Goal: Task Accomplishment & Management: Manage account settings

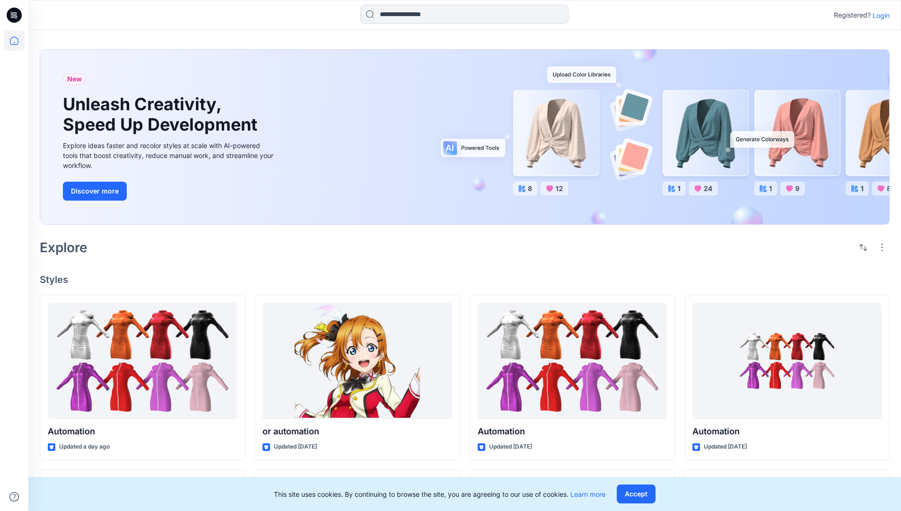
click at [879, 15] on p "Login" at bounding box center [881, 15] width 17 height 10
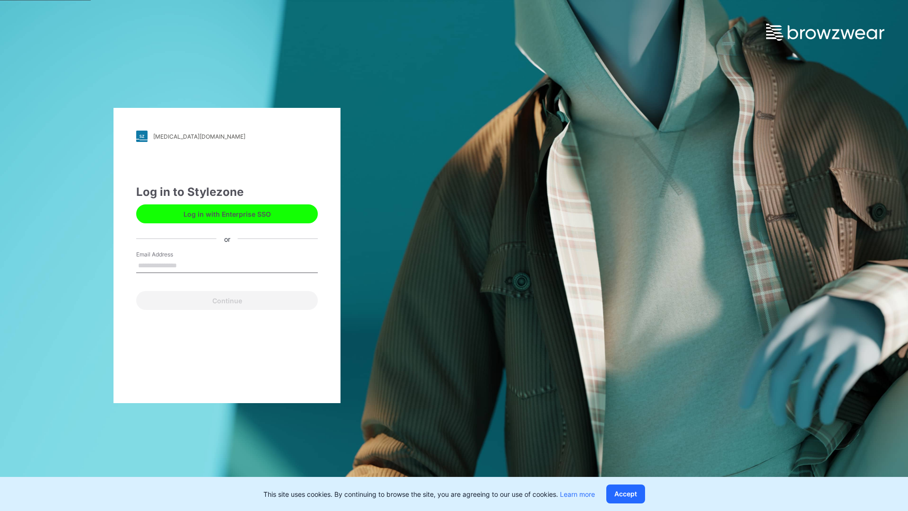
click at [187, 265] on input "Email Address" at bounding box center [227, 266] width 182 height 14
type input "**********"
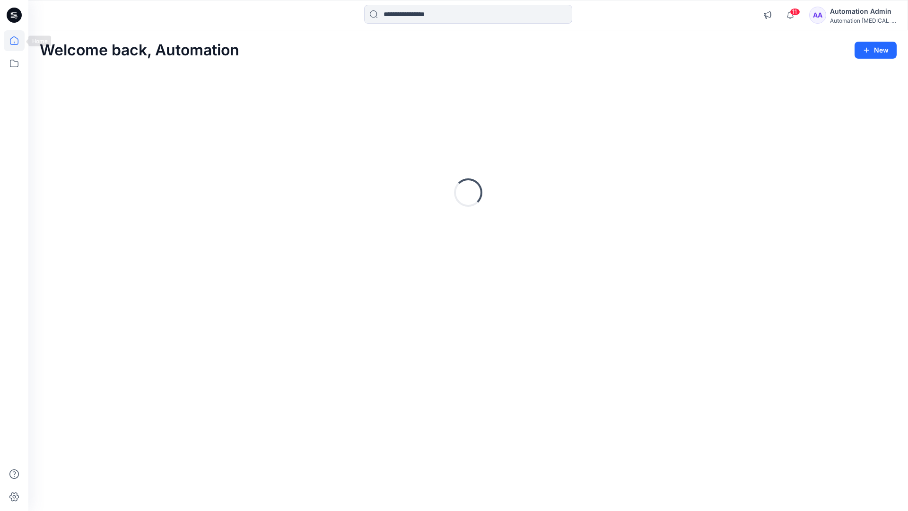
click at [18, 41] on icon at bounding box center [14, 40] width 9 height 9
click at [15, 63] on icon at bounding box center [14, 63] width 21 height 21
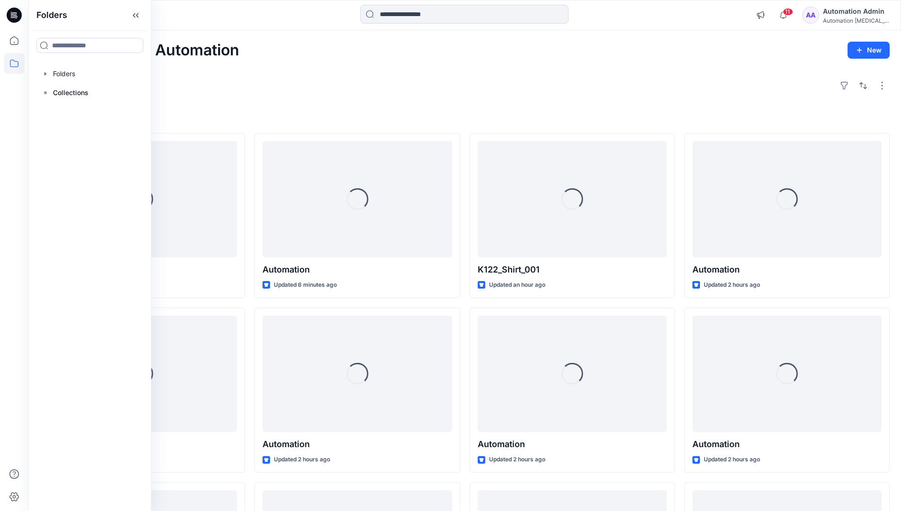
click at [70, 70] on div at bounding box center [90, 73] width 108 height 19
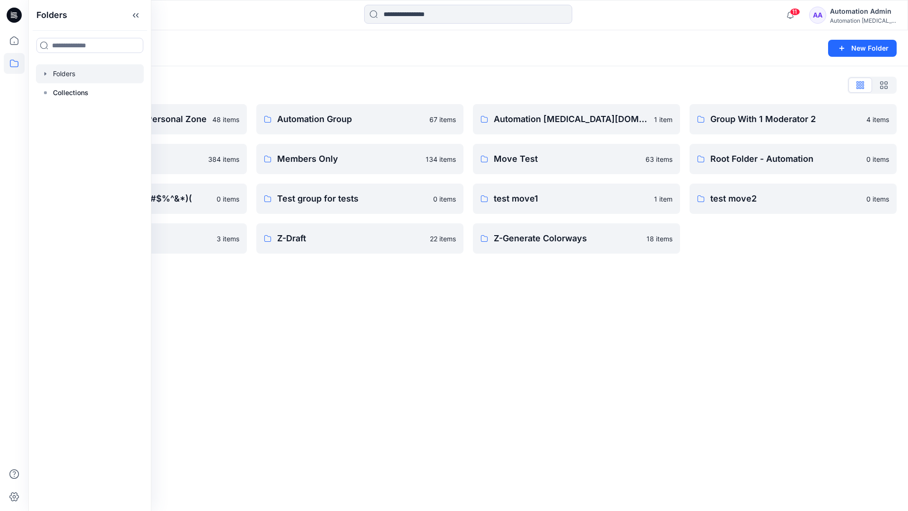
click at [416, 319] on div "Folders New Folder Folders List Automation Admin's Personal Zone 48 items membe…" at bounding box center [468, 270] width 880 height 481
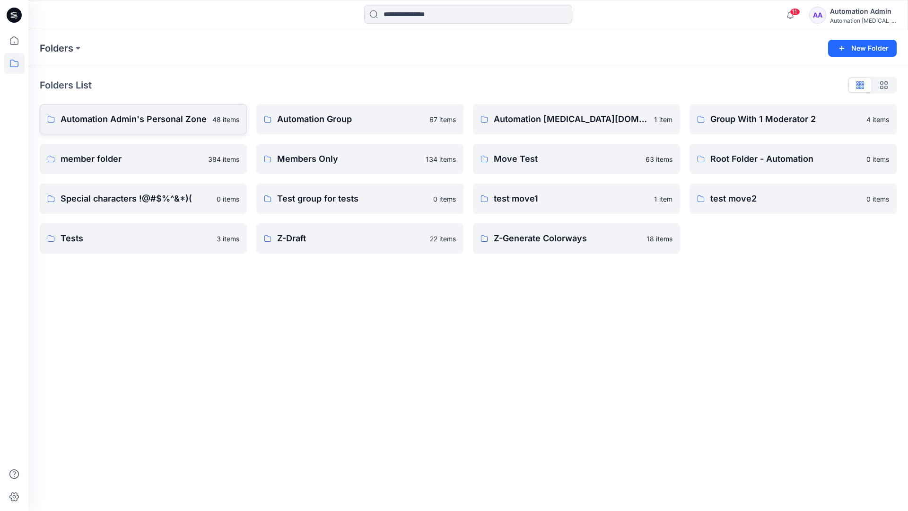
click at [159, 125] on p "Automation Admin's Personal Zone" at bounding box center [134, 119] width 146 height 13
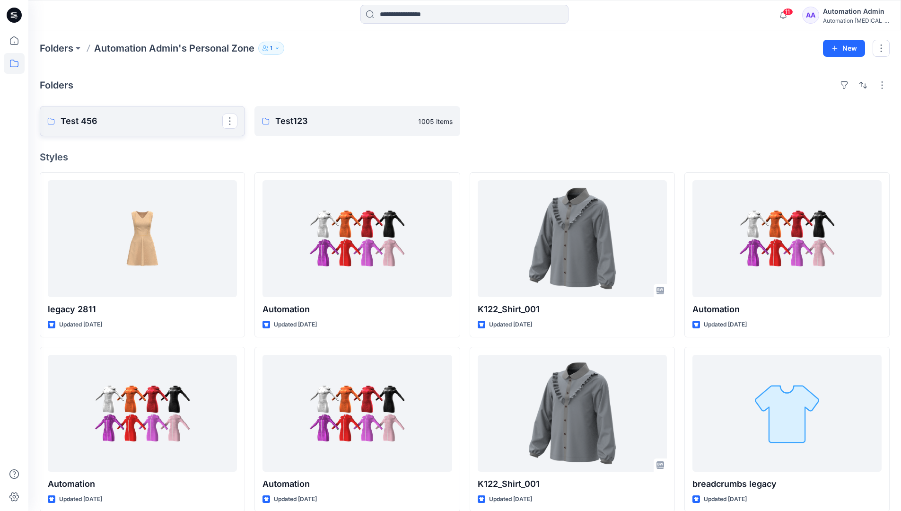
click at [159, 125] on p "Test 456" at bounding box center [142, 120] width 162 height 13
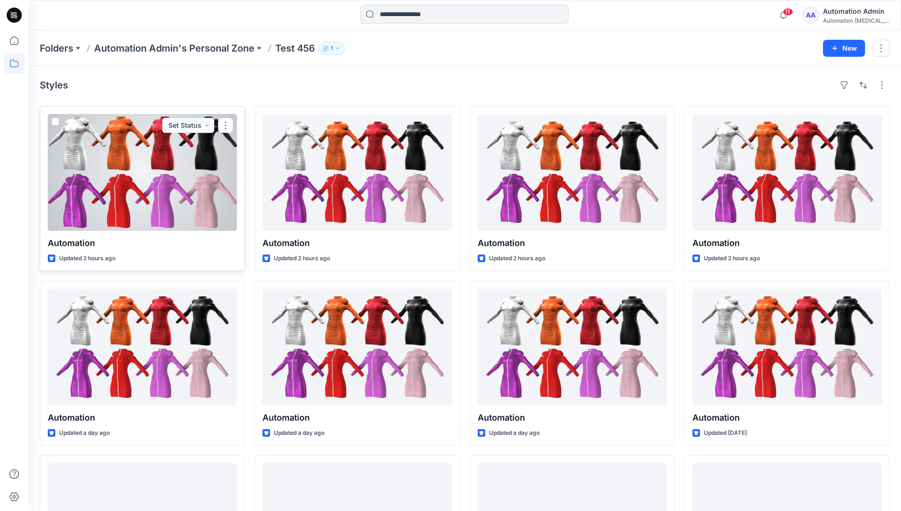
click at [149, 143] on div at bounding box center [142, 172] width 189 height 117
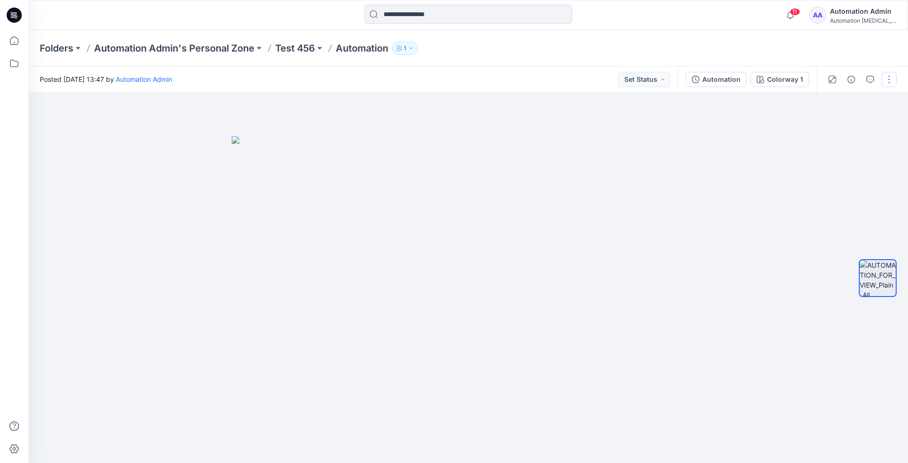
click at [890, 80] on button "button" at bounding box center [889, 79] width 15 height 15
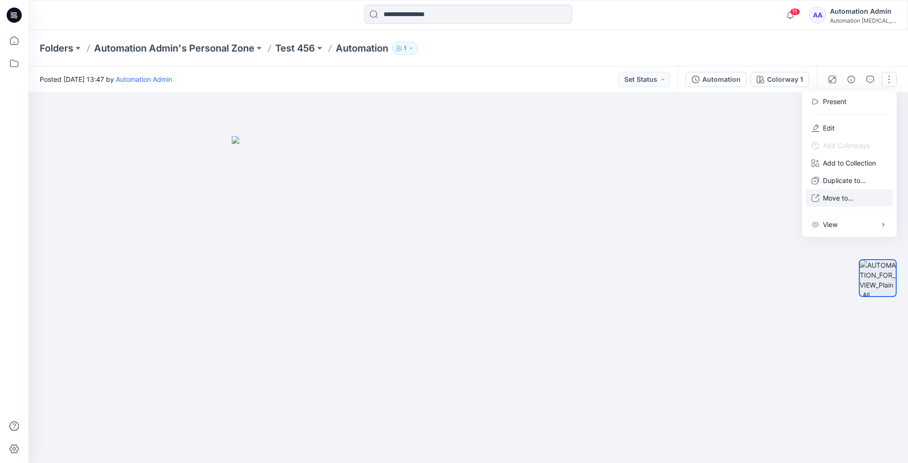
click at [854, 193] on p "Move to..." at bounding box center [838, 198] width 31 height 10
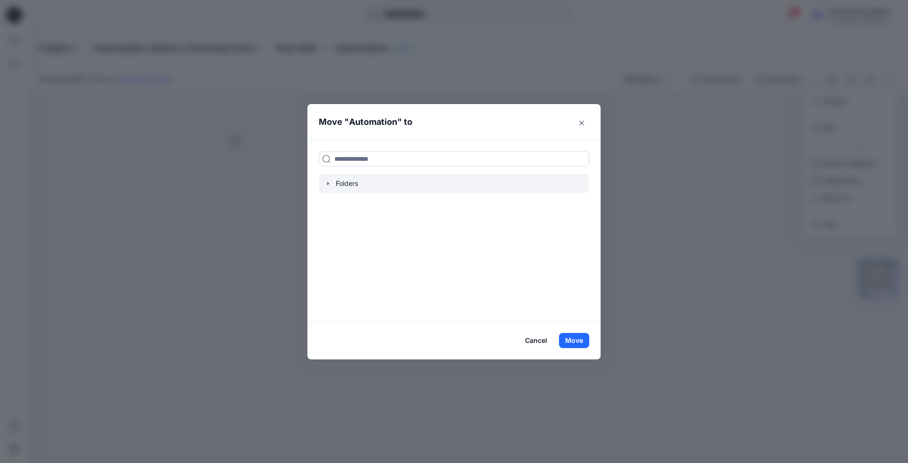
click at [346, 182] on div at bounding box center [454, 183] width 271 height 19
click at [327, 182] on icon "button" at bounding box center [329, 184] width 8 height 8
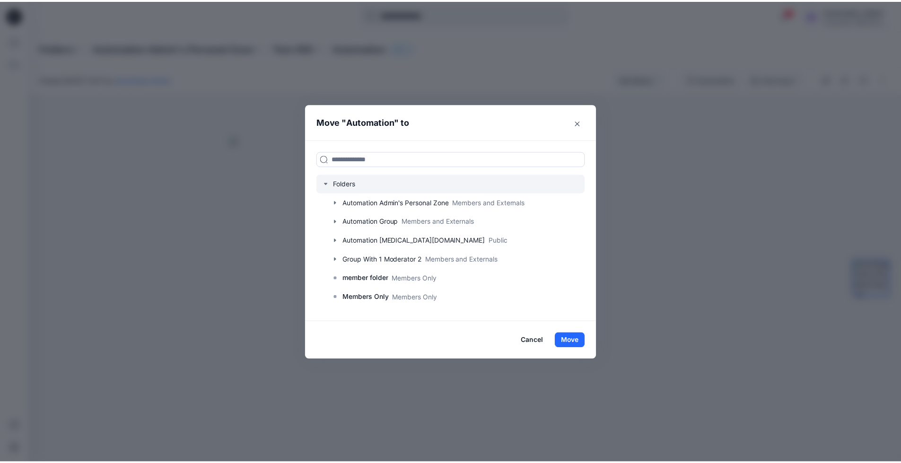
scroll to position [74, 0]
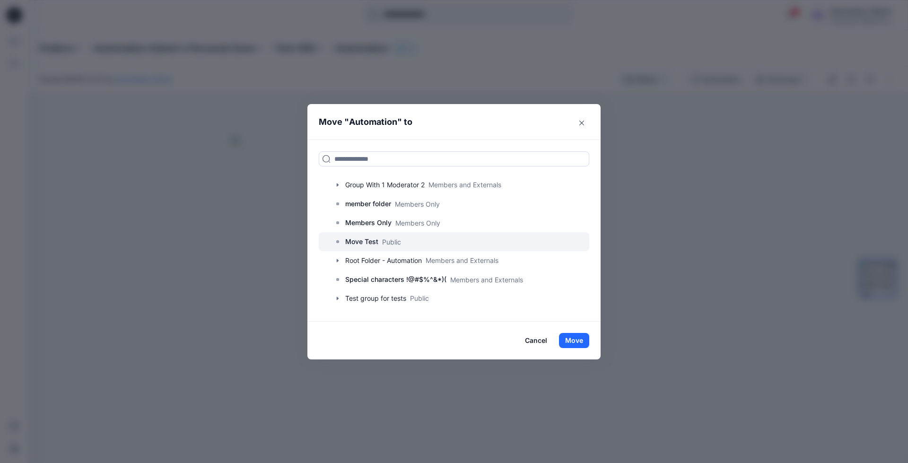
click at [350, 243] on p "Move Test" at bounding box center [361, 241] width 33 height 11
click at [572, 337] on button "Move" at bounding box center [574, 340] width 30 height 15
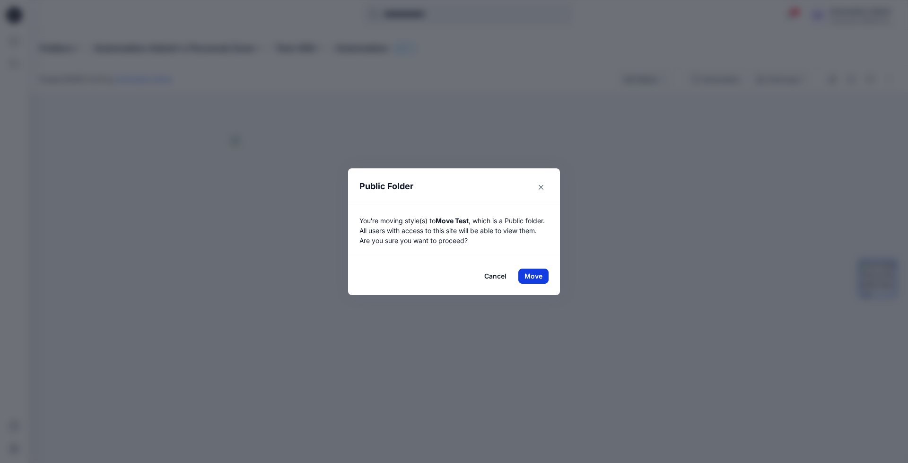
click at [534, 276] on button "Move" at bounding box center [533, 276] width 30 height 15
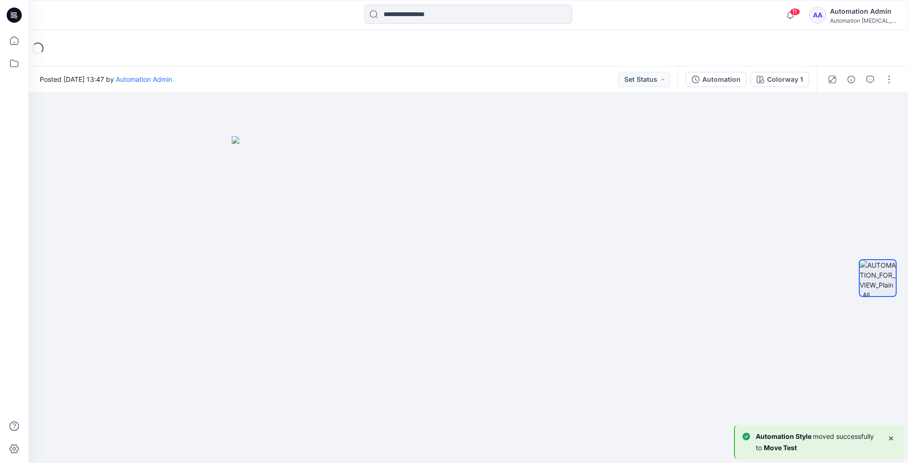
click at [53, 47] on div "Loading..." at bounding box center [468, 48] width 880 height 36
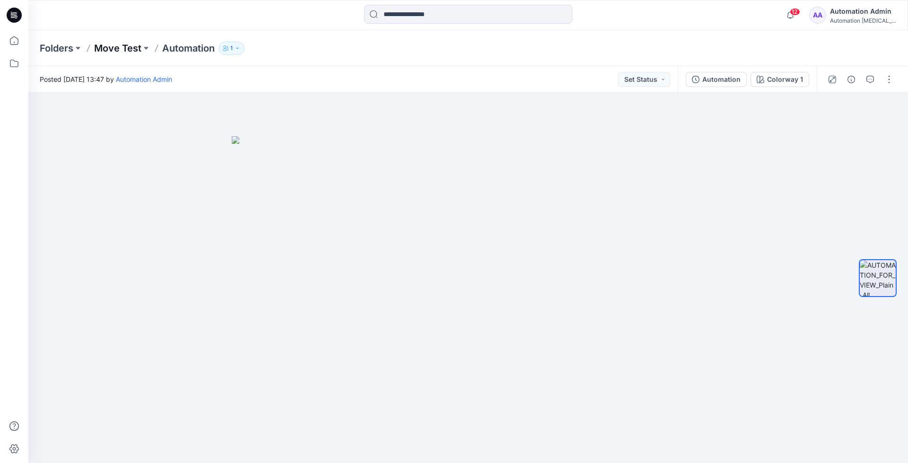
click at [118, 48] on p "Move Test" at bounding box center [117, 48] width 47 height 13
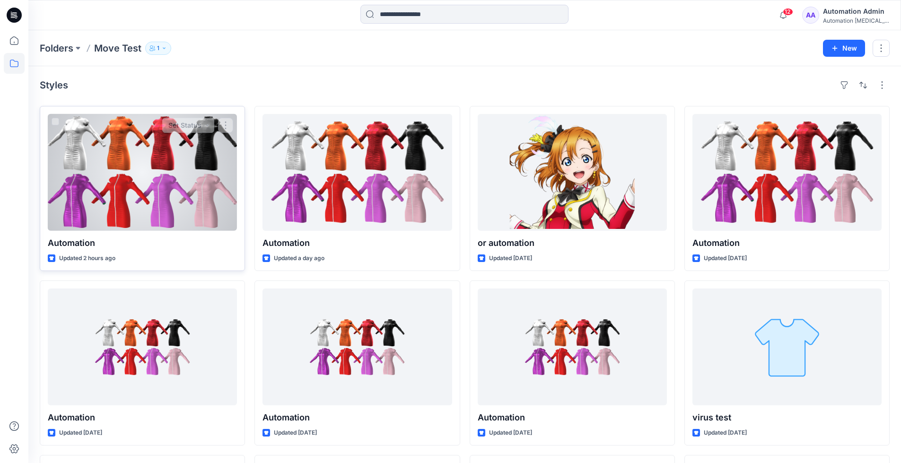
click at [169, 189] on div at bounding box center [142, 172] width 189 height 117
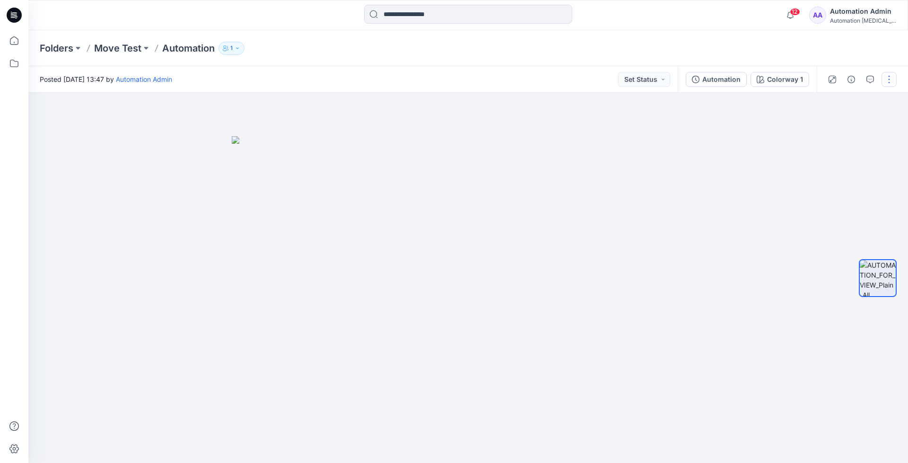
click at [887, 81] on button "button" at bounding box center [889, 79] width 15 height 15
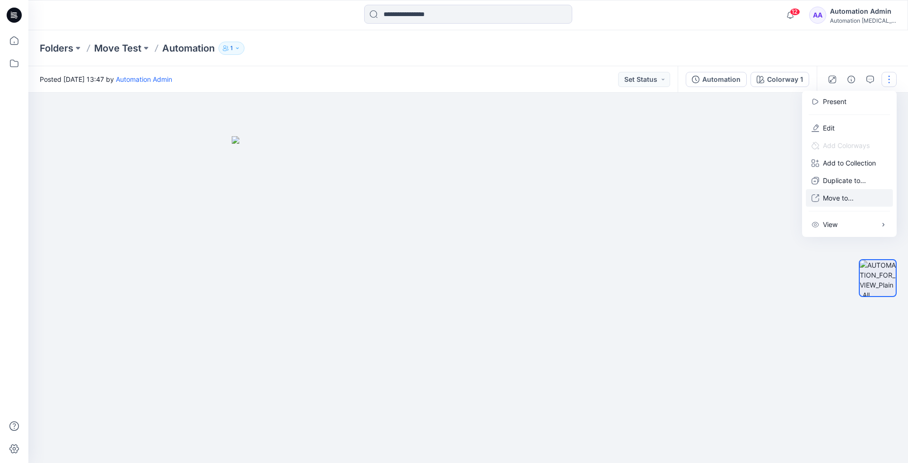
click at [834, 195] on p "Move to..." at bounding box center [838, 198] width 31 height 10
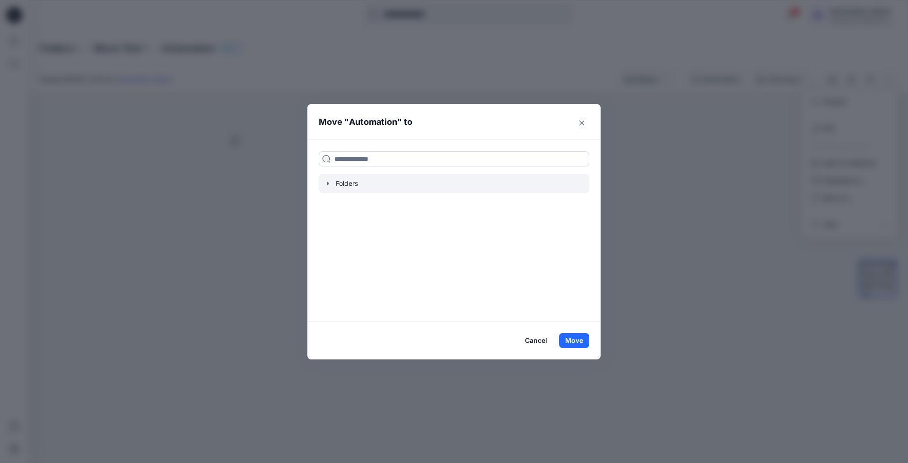
click at [327, 186] on icon "button" at bounding box center [329, 184] width 8 height 8
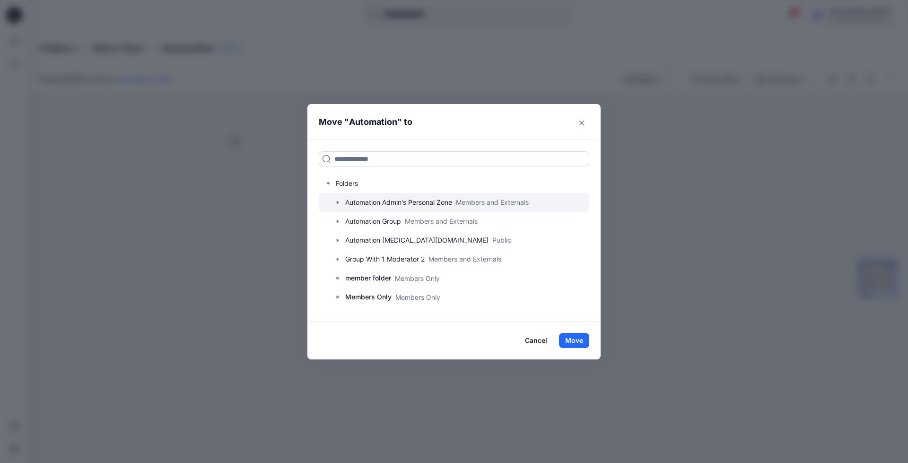
click at [337, 201] on icon "button" at bounding box center [338, 202] width 2 height 3
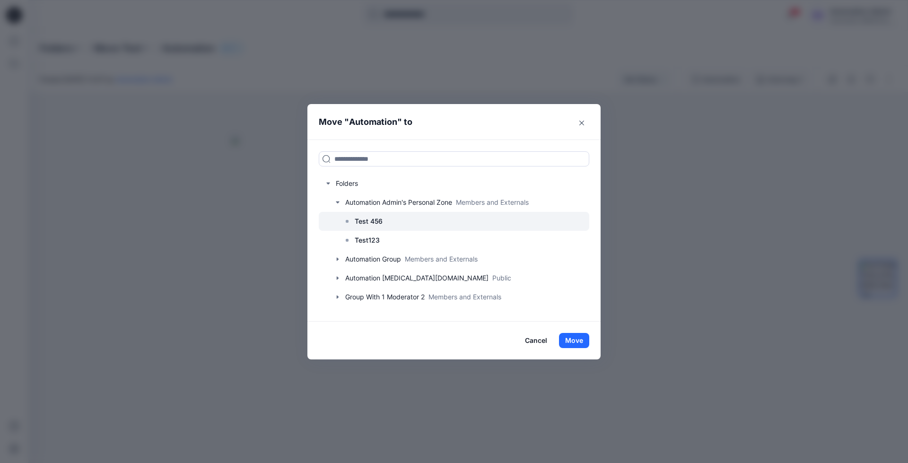
click at [370, 220] on p "Test 456" at bounding box center [369, 221] width 28 height 11
click at [580, 342] on button "Move" at bounding box center [574, 340] width 30 height 15
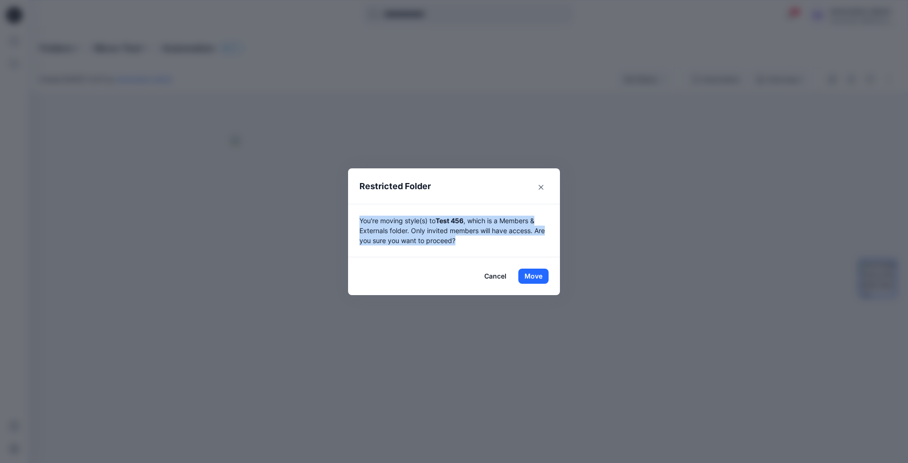
drag, startPoint x: 580, startPoint y: 342, endPoint x: 468, endPoint y: 238, distance: 152.6
click at [468, 238] on p "You're moving style(s) to Test 456 , which is a Members & Externals folder. Onl…" at bounding box center [454, 231] width 189 height 30
click at [534, 274] on button "Move" at bounding box center [533, 276] width 30 height 15
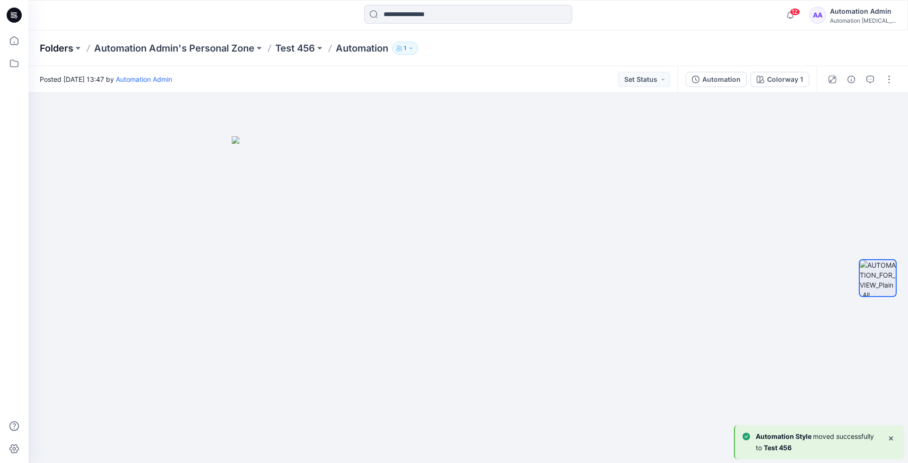
click at [55, 50] on p "Folders" at bounding box center [57, 48] width 34 height 13
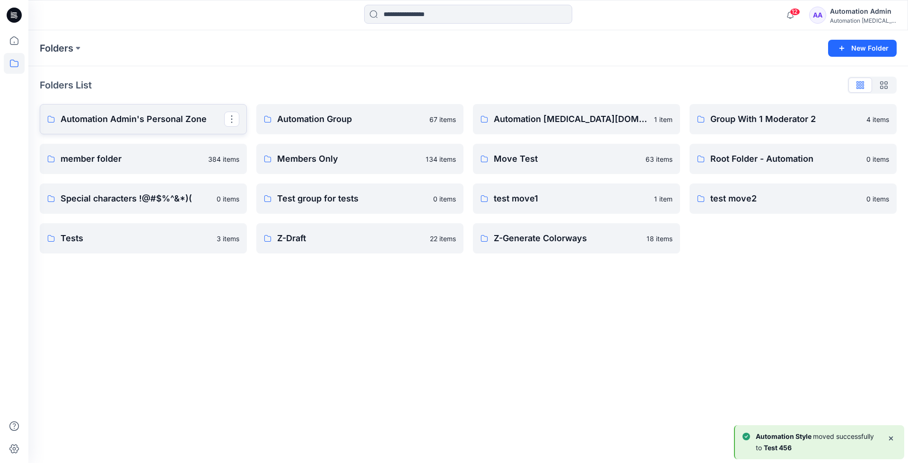
click at [115, 119] on p "Automation Admin's Personal Zone" at bounding box center [143, 119] width 164 height 13
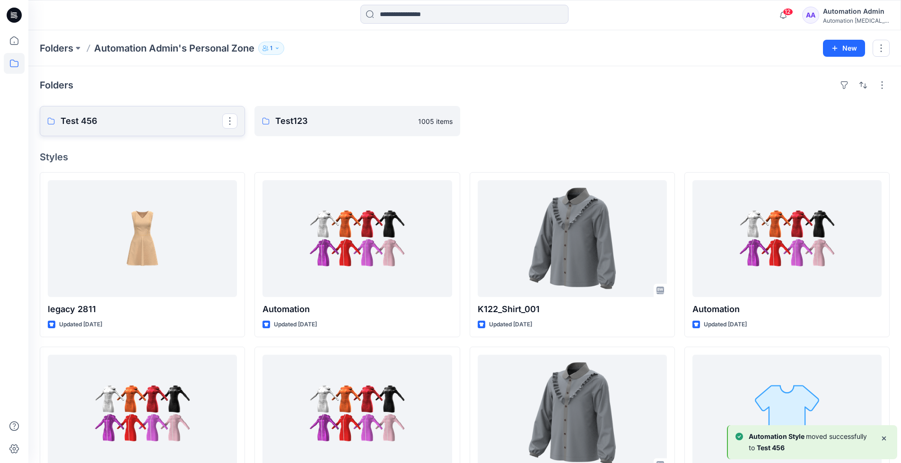
click at [115, 119] on p "Test 456" at bounding box center [142, 120] width 162 height 13
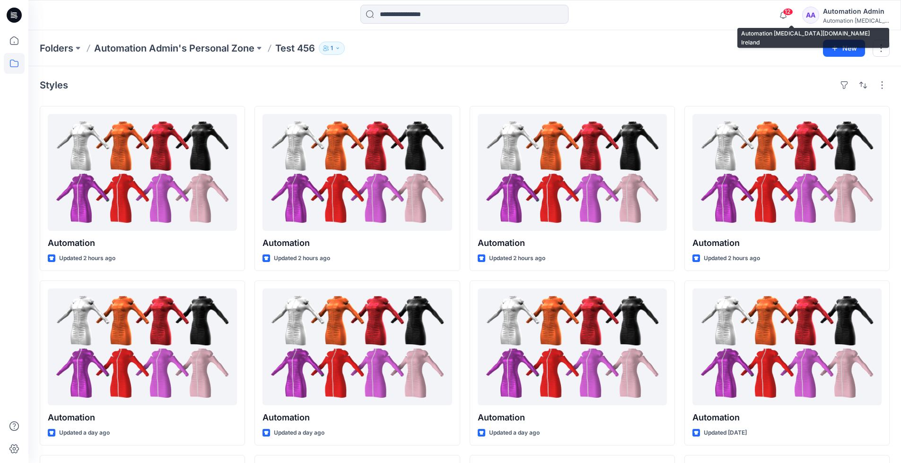
click at [843, 18] on div "Automation testim..." at bounding box center [856, 20] width 66 height 7
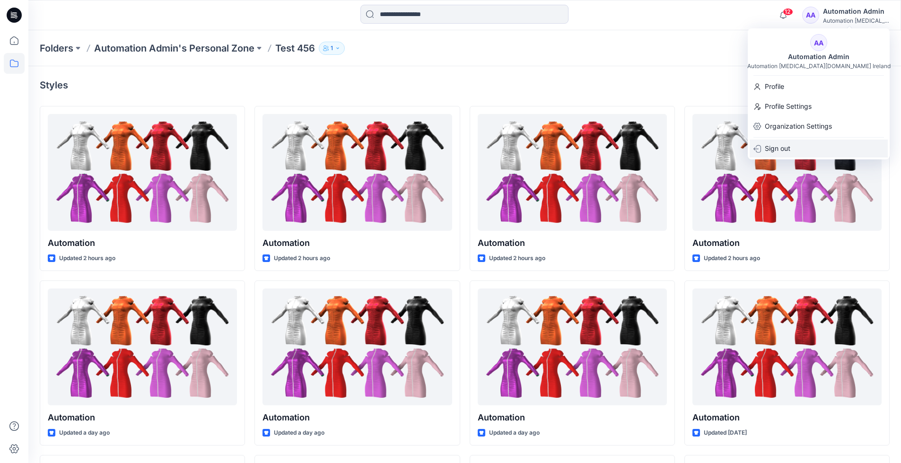
click at [786, 148] on p "Sign out" at bounding box center [778, 149] width 26 height 18
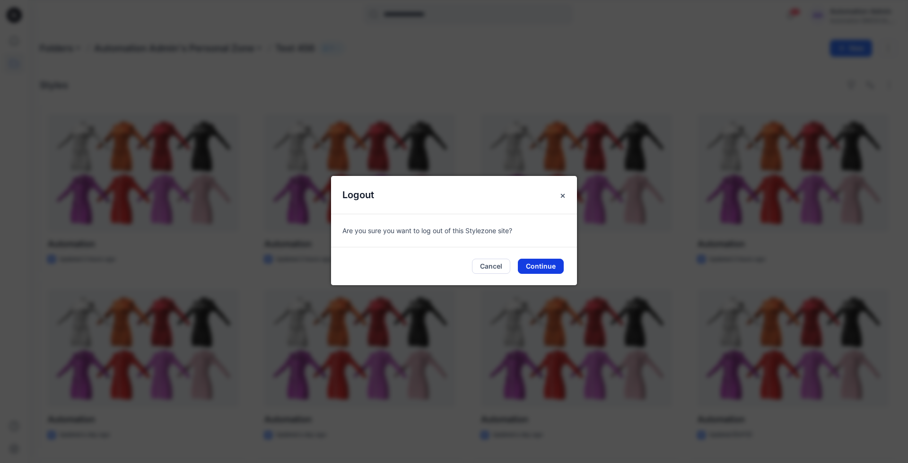
click at [552, 265] on button "Continue" at bounding box center [541, 266] width 46 height 15
